Goal: Information Seeking & Learning: Learn about a topic

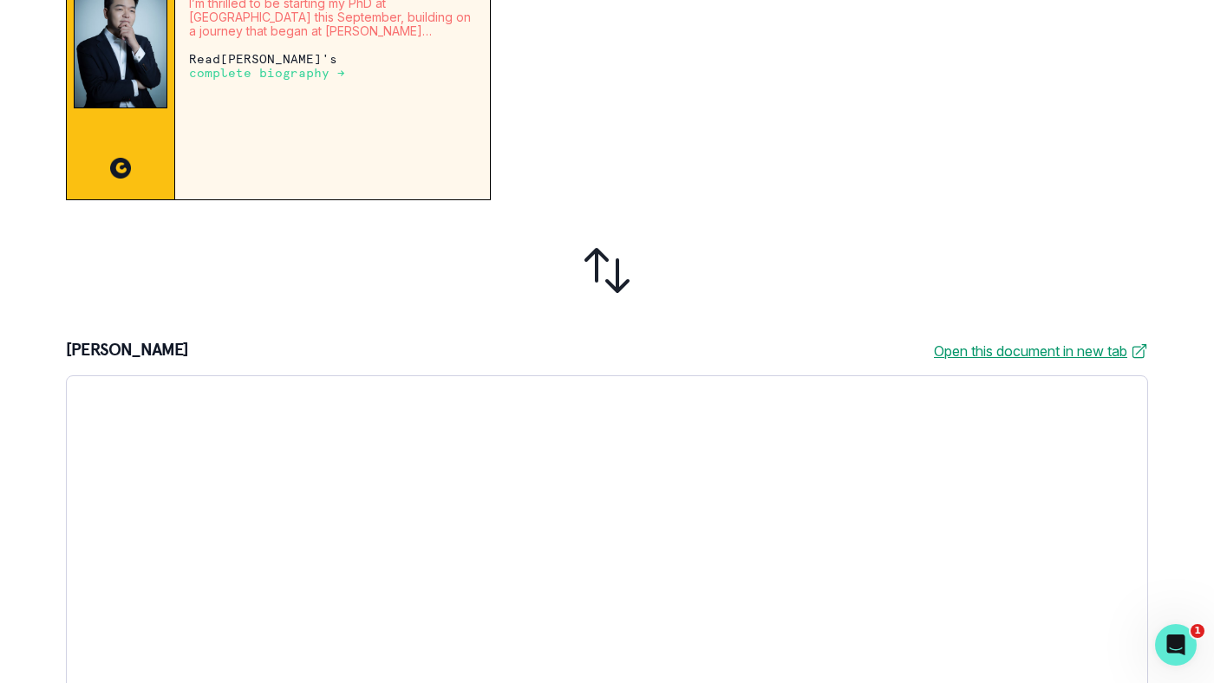
scroll to position [642, 0]
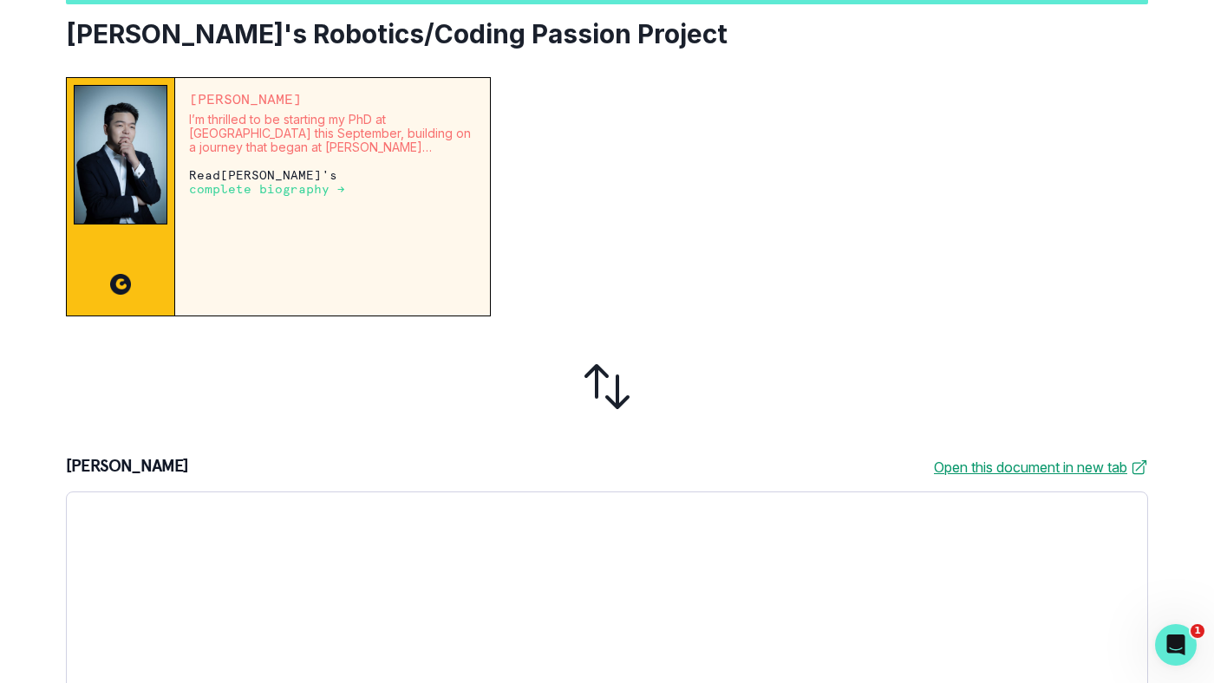
scroll to position [642, 0]
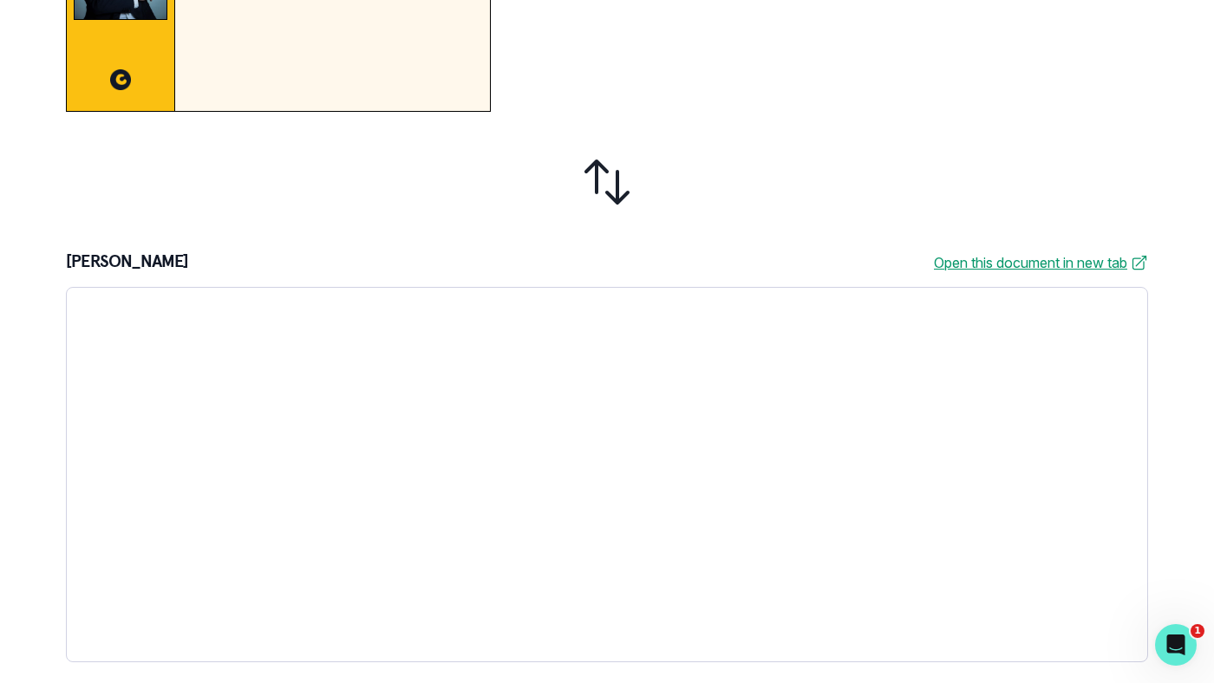
click at [668, 169] on div at bounding box center [607, 182] width 1082 height 113
